Goal: Information Seeking & Learning: Learn about a topic

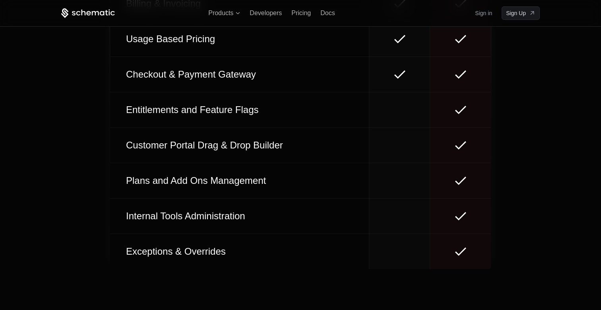
scroll to position [4406, 0]
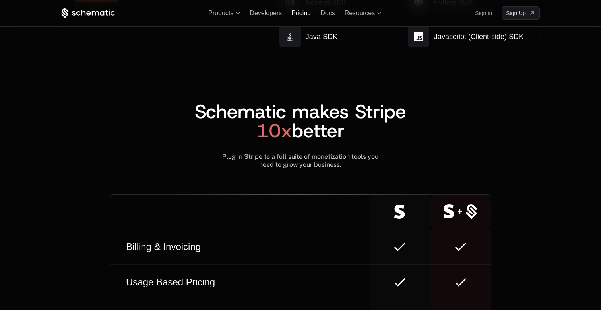
click at [300, 16] on span "Pricing" at bounding box center [300, 13] width 19 height 7
click at [298, 8] on div "Products Developers Pricing Docs Resources Sign in Sign Up" at bounding box center [300, 13] width 517 height 26
click at [298, 12] on span "Pricing" at bounding box center [300, 13] width 19 height 7
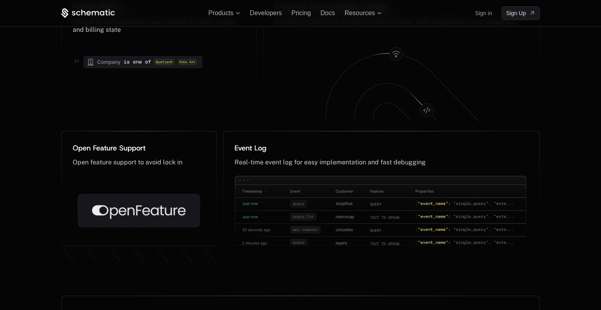
scroll to position [3980, 0]
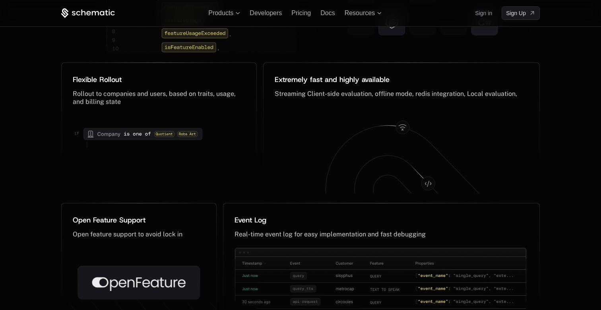
click at [298, 12] on span "Pricing" at bounding box center [300, 13] width 19 height 7
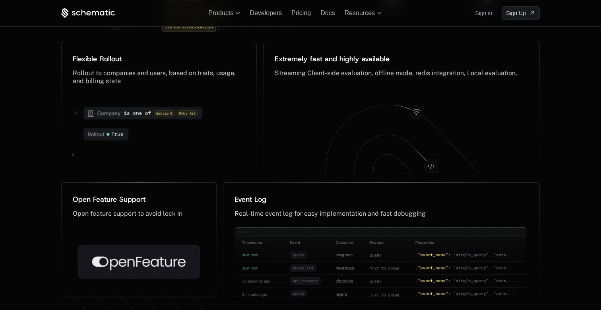
click at [298, 12] on span "Pricing" at bounding box center [300, 13] width 19 height 7
click at [260, 13] on span "Developers" at bounding box center [266, 13] width 32 height 7
click at [263, 14] on span "Developers" at bounding box center [266, 13] width 32 height 7
click at [304, 15] on span "Pricing" at bounding box center [300, 13] width 19 height 7
